Goal: Navigation & Orientation: Find specific page/section

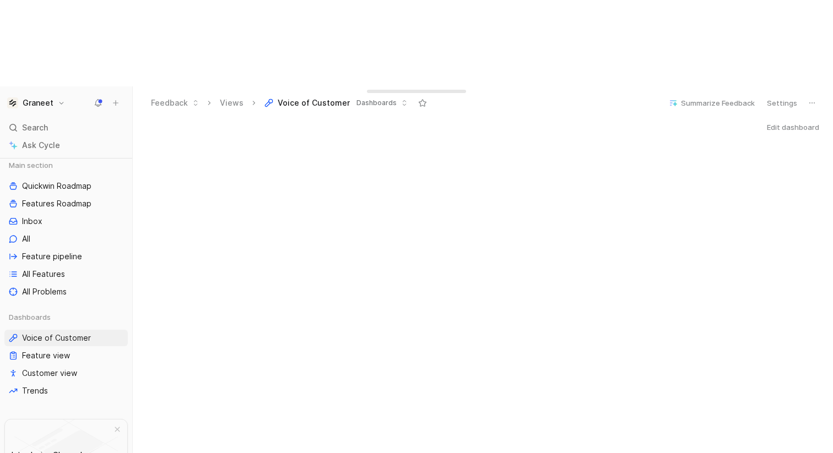
click at [801, 120] on button "Edit dashboard" at bounding box center [793, 127] width 62 height 15
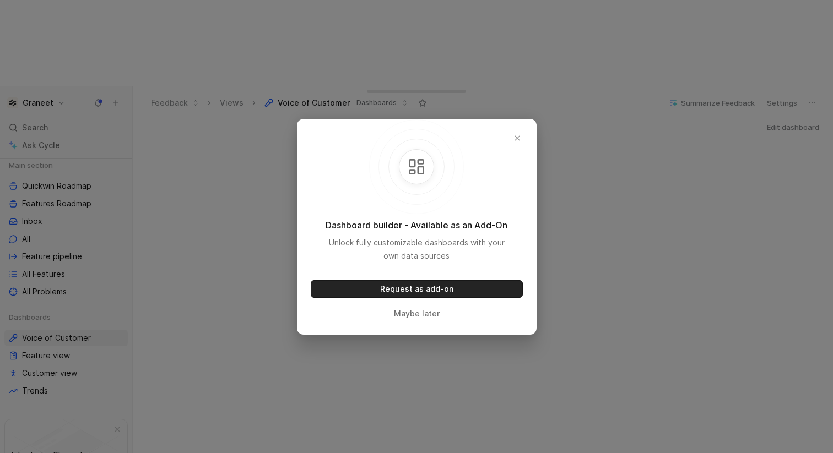
click at [453, 290] on button "Request as add-on" at bounding box center [417, 289] width 212 height 18
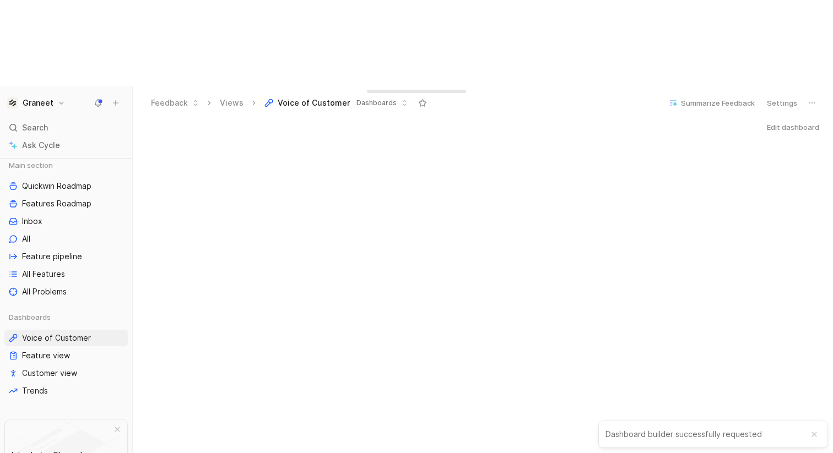
click at [793, 120] on button "Edit dashboard" at bounding box center [793, 127] width 62 height 15
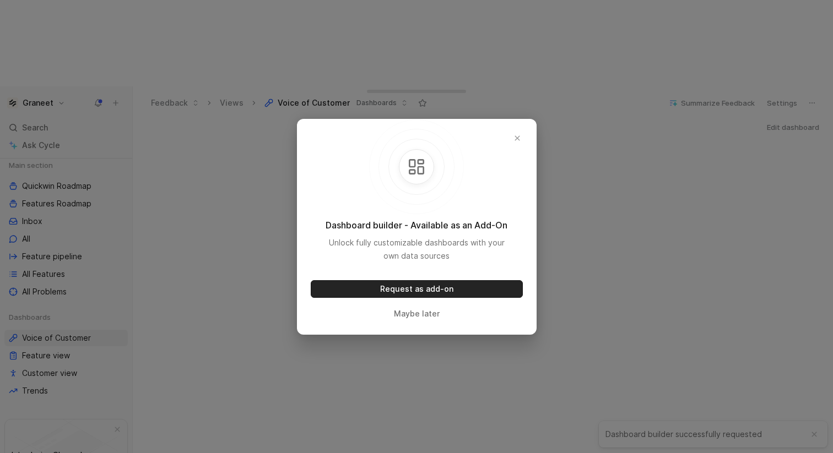
click at [447, 290] on button "Request as add-on" at bounding box center [417, 289] width 212 height 18
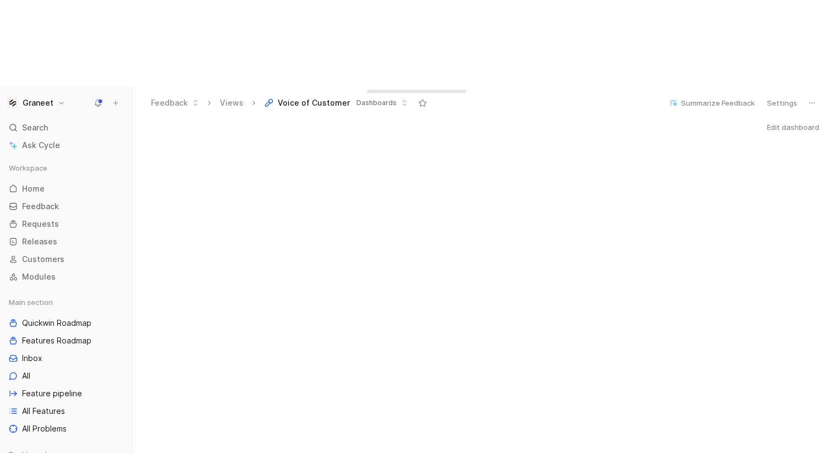
click at [47, 98] on h1 "Graneet" at bounding box center [38, 103] width 31 height 10
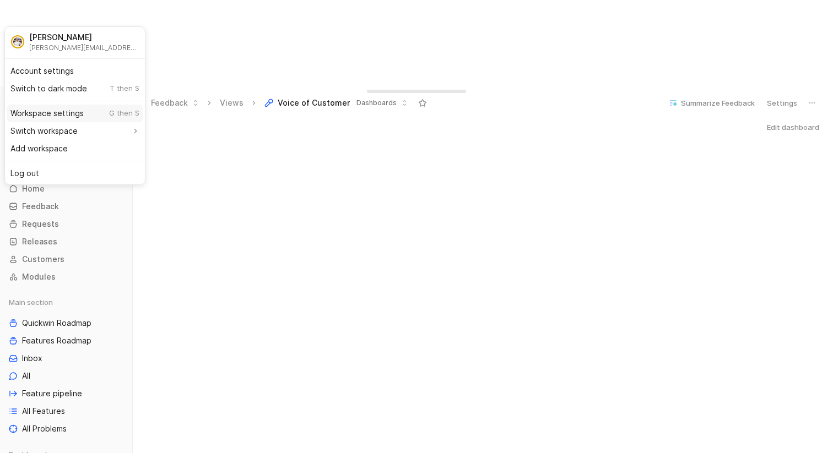
click at [59, 115] on div "Workspace settings G then S" at bounding box center [75, 114] width 136 height 18
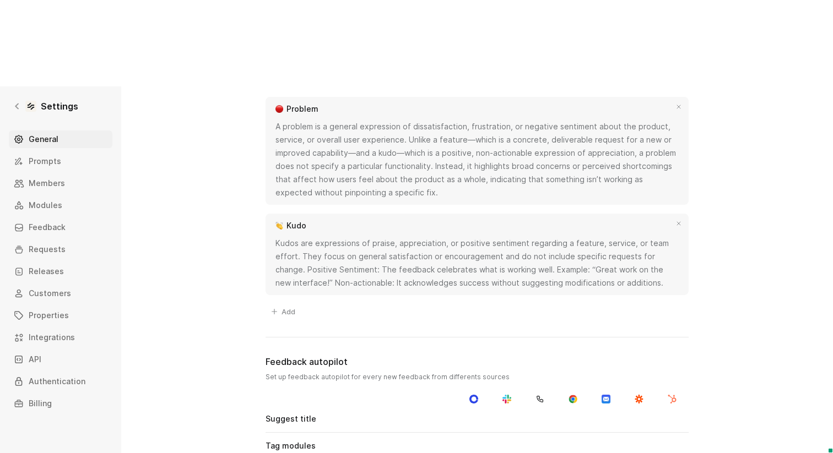
scroll to position [916, 0]
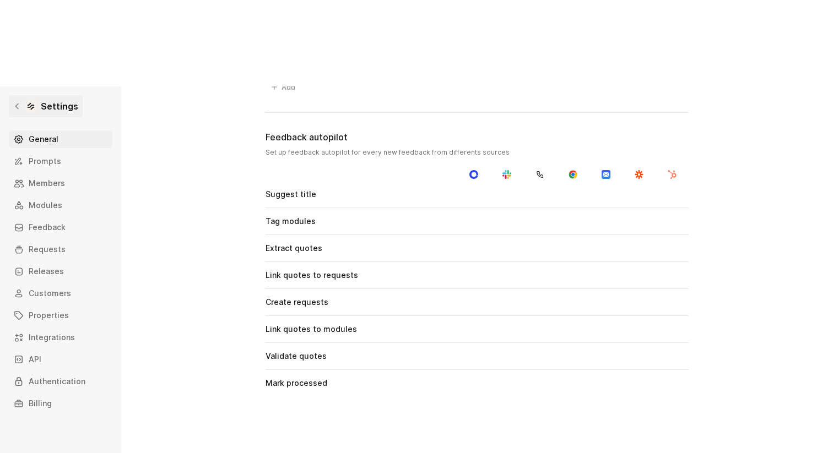
click at [26, 101] on div at bounding box center [30, 106] width 11 height 11
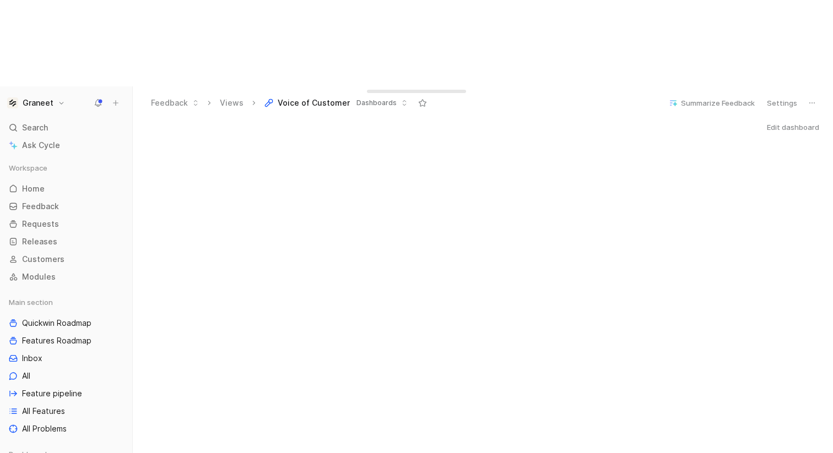
click at [46, 98] on h1 "Graneet" at bounding box center [38, 103] width 31 height 10
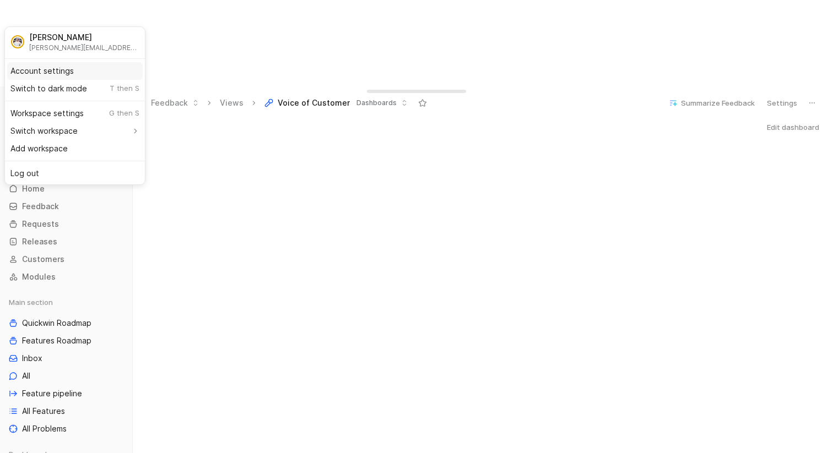
click at [56, 69] on div "Account settings" at bounding box center [75, 71] width 136 height 18
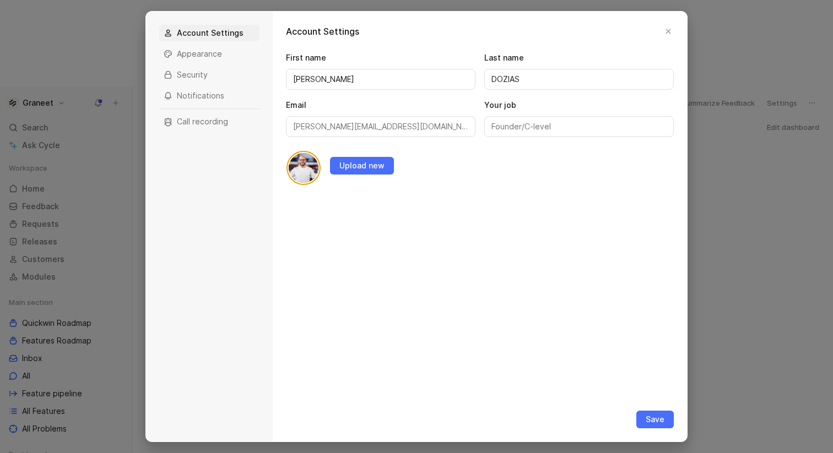
click at [94, 72] on div at bounding box center [416, 226] width 833 height 453
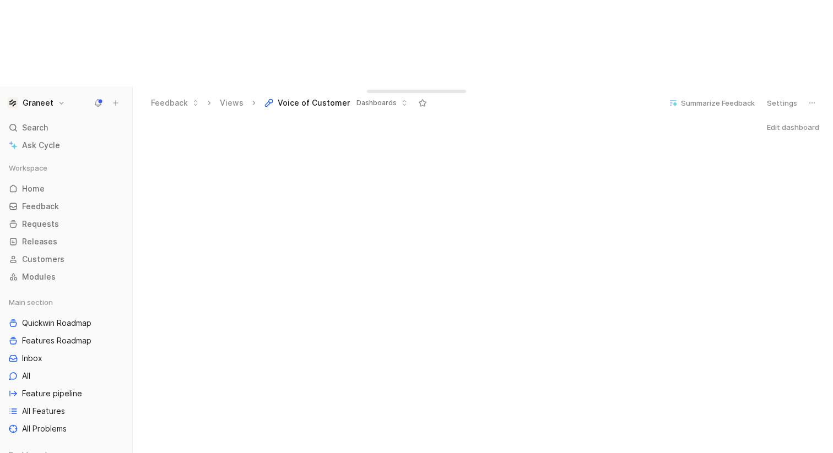
click at [55, 95] on button "Graneet" at bounding box center [35, 102] width 63 height 15
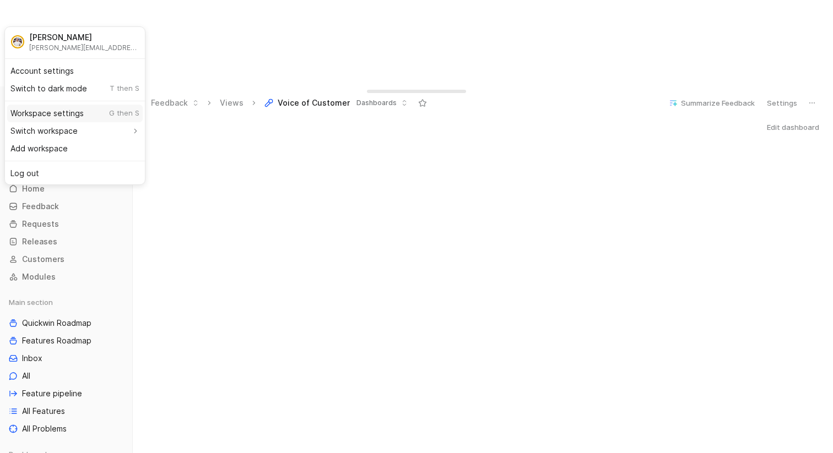
click at [57, 118] on div "Workspace settings G then S" at bounding box center [75, 114] width 136 height 18
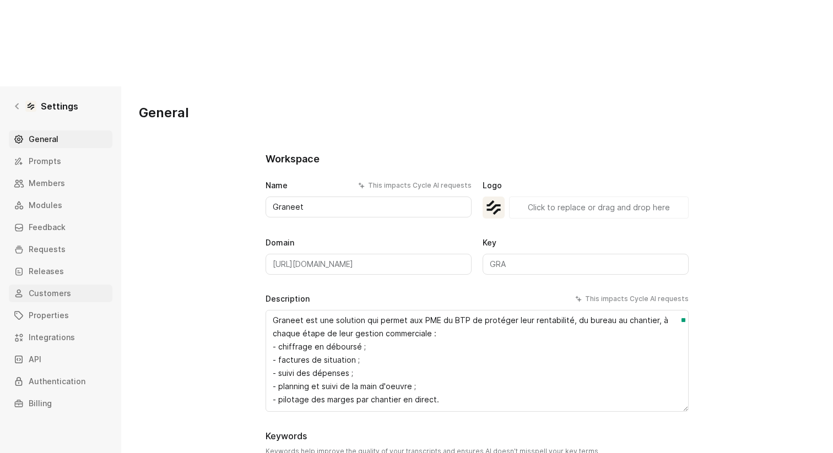
click at [70, 285] on link "Customers" at bounding box center [61, 294] width 104 height 18
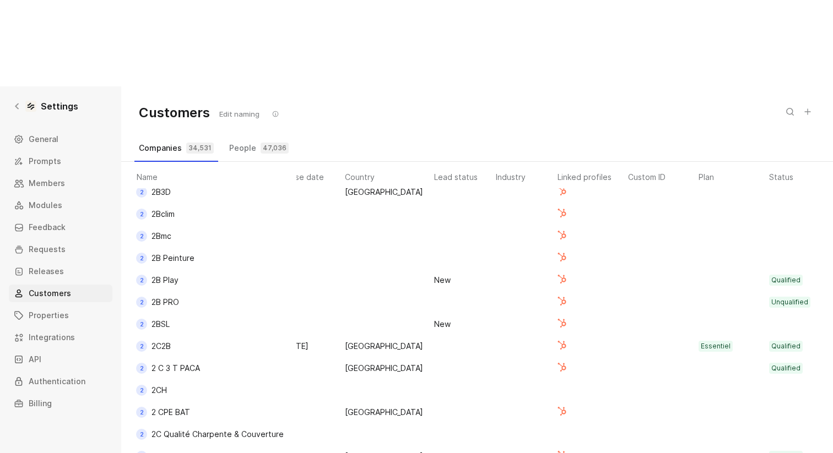
scroll to position [855, 324]
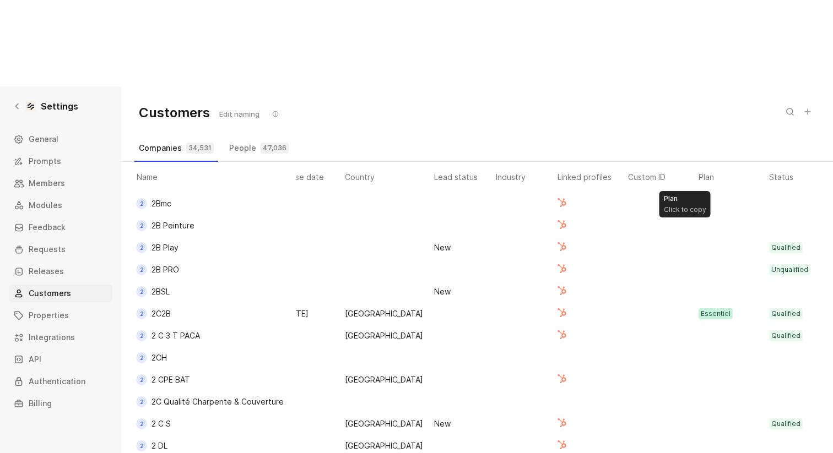
click at [701, 308] on div "Essentiel" at bounding box center [716, 313] width 30 height 11
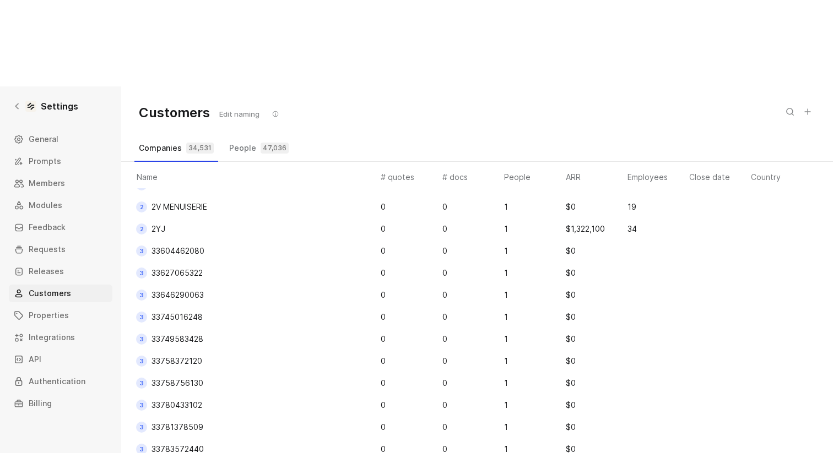
scroll to position [2268, 0]
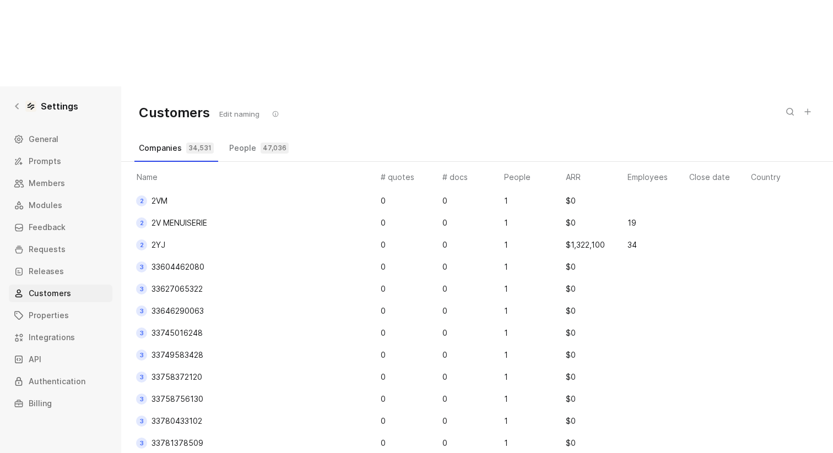
click at [170, 284] on span "33627065322" at bounding box center [176, 288] width 51 height 9
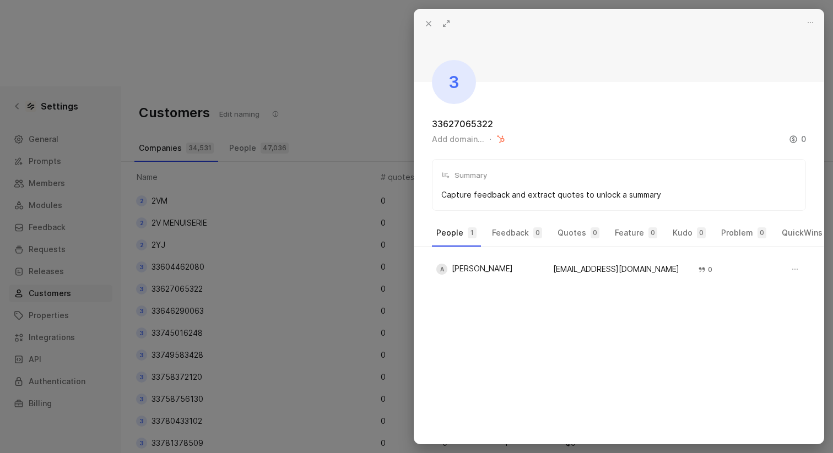
click at [381, 117] on div at bounding box center [416, 226] width 833 height 453
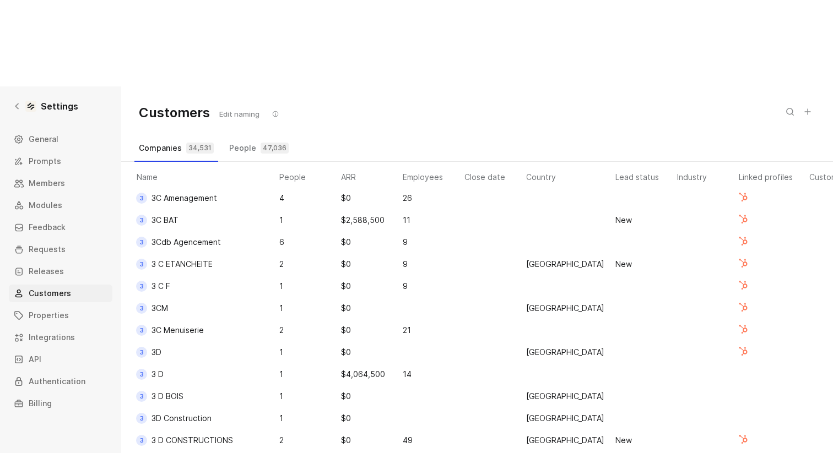
scroll to position [2799, 105]
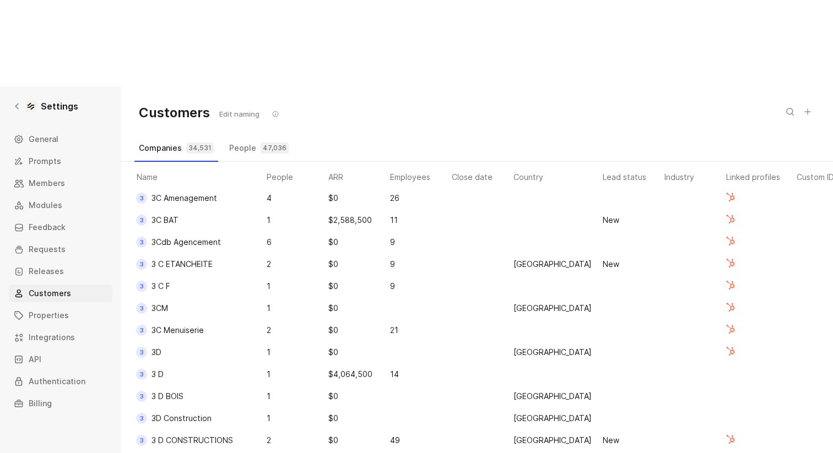
click at [340, 162] on th "ARR" at bounding box center [357, 175] width 62 height 26
click at [333, 162] on th "ARR" at bounding box center [357, 175] width 62 height 26
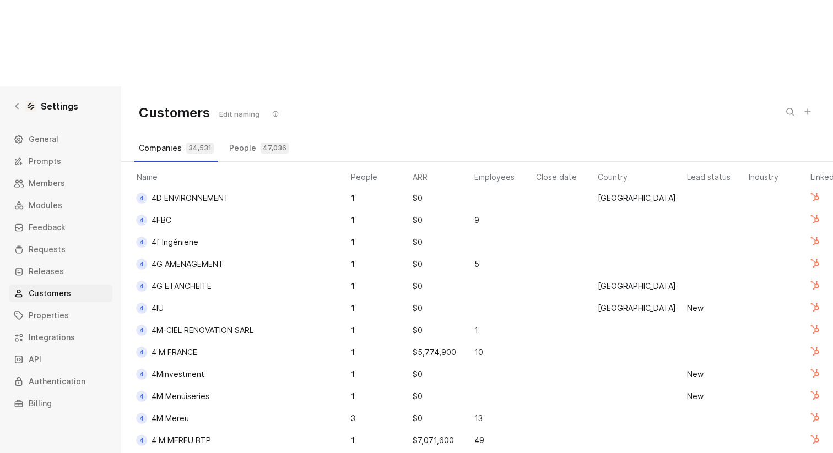
scroll to position [4121, 0]
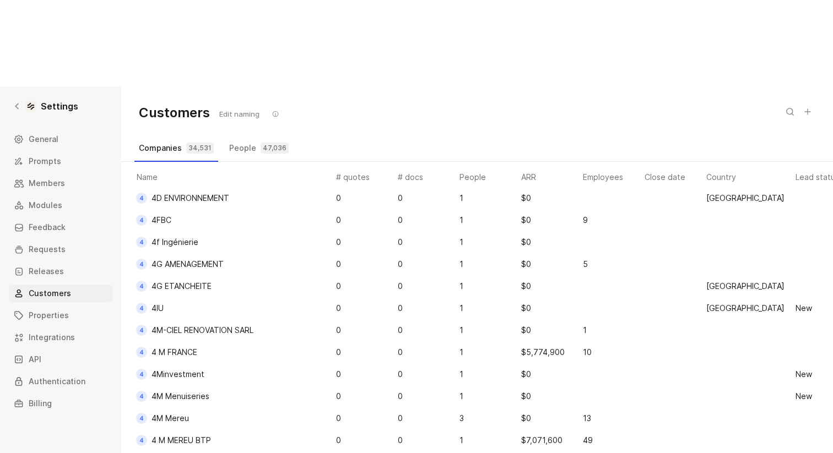
click at [527, 162] on th "ARR" at bounding box center [550, 175] width 62 height 26
click at [544, 342] on td "$5,774,900" at bounding box center [550, 353] width 62 height 22
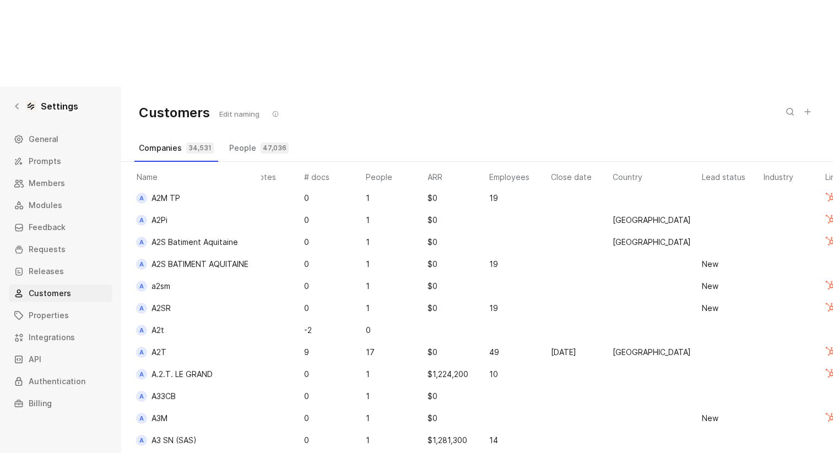
scroll to position [5444, 29]
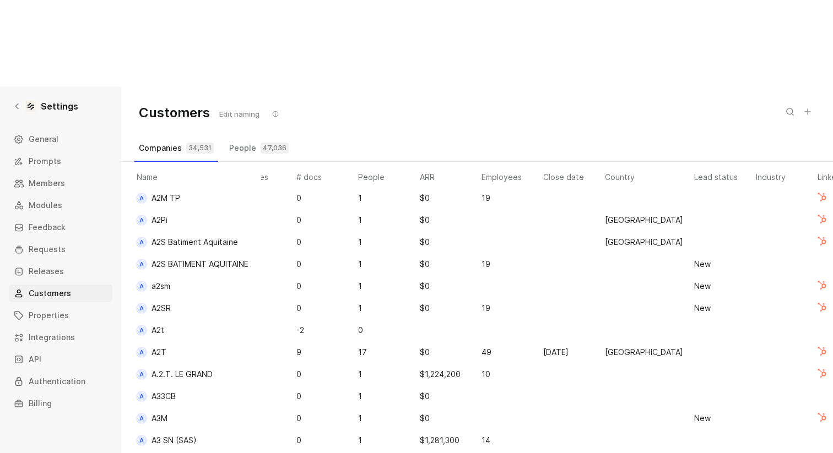
click at [444, 364] on td "$1,224,200" at bounding box center [449, 375] width 62 height 22
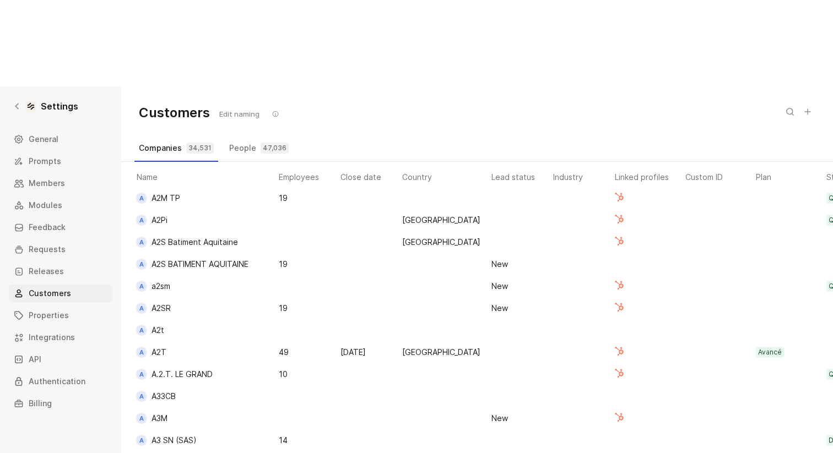
scroll to position [5444, 294]
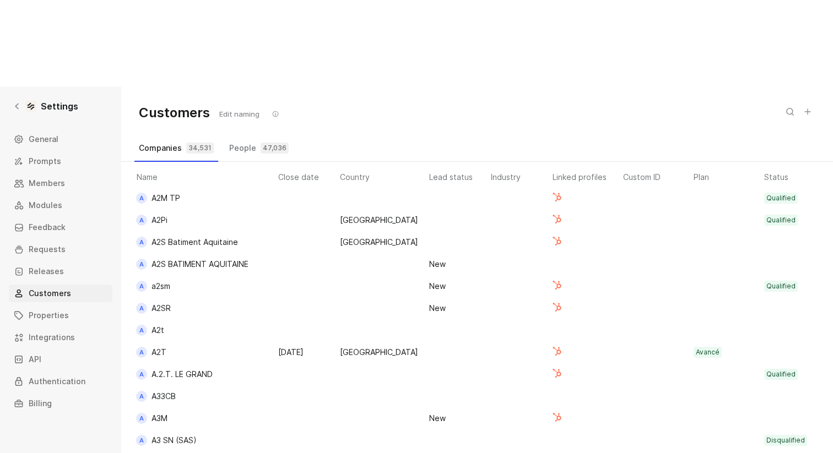
click at [276, 111] on icon at bounding box center [275, 114] width 7 height 7
click at [37, 133] on span "General" at bounding box center [44, 139] width 30 height 13
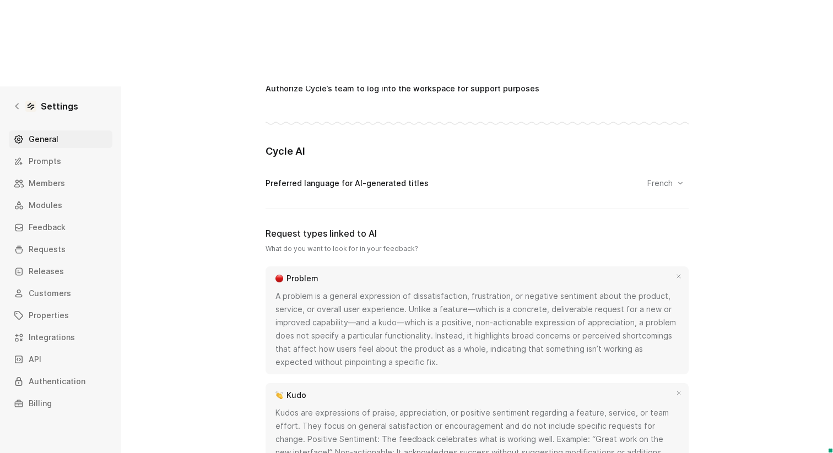
scroll to position [611, 0]
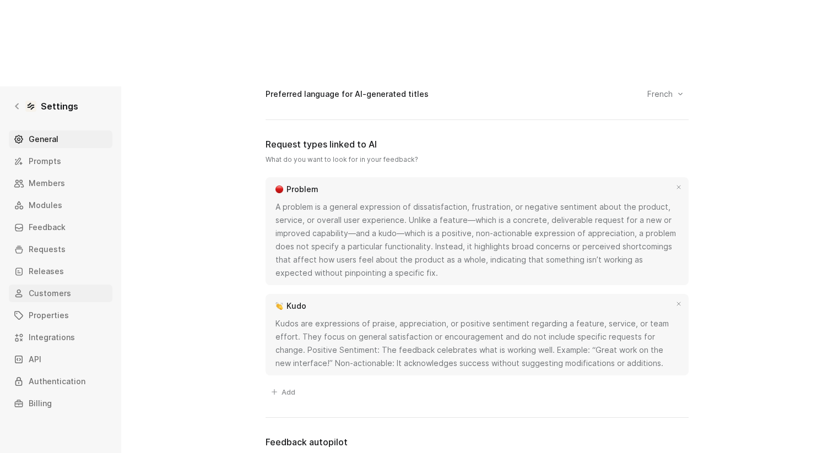
click at [56, 287] on span "Customers" at bounding box center [50, 293] width 42 height 13
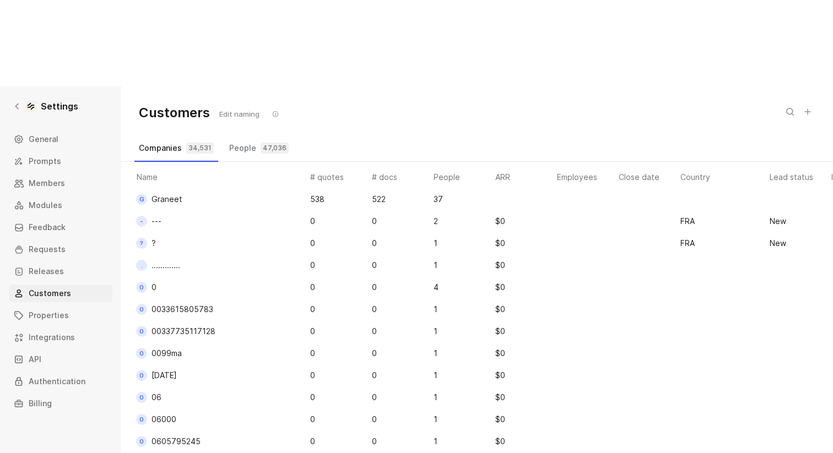
scroll to position [0, 338]
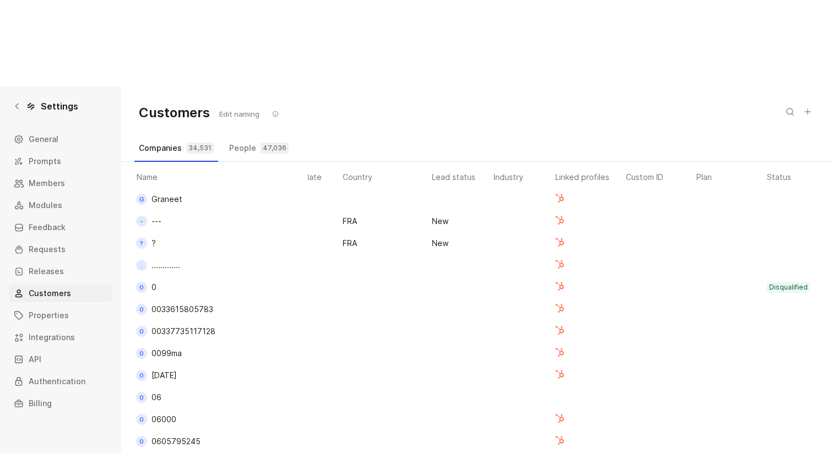
click at [816, 86] on div "Customers Edit naming" at bounding box center [477, 112] width 712 height 53
click at [809, 109] on use at bounding box center [808, 112] width 6 height 6
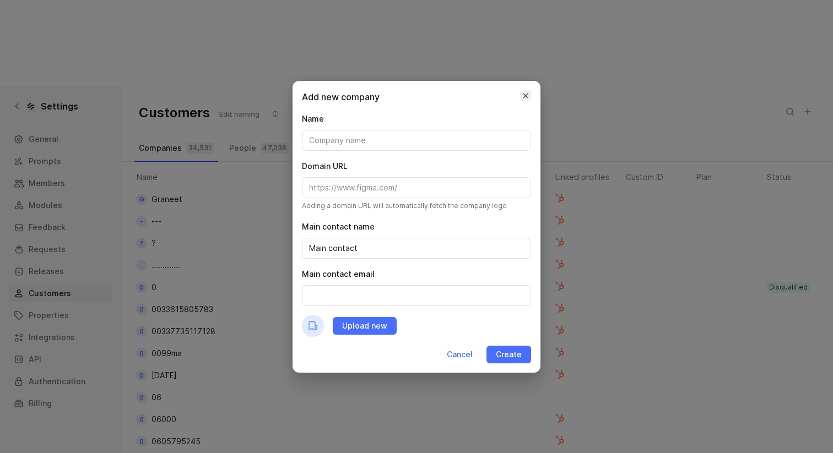
click at [525, 95] on icon "button" at bounding box center [525, 95] width 5 height 5
